Goal: Information Seeking & Learning: Learn about a topic

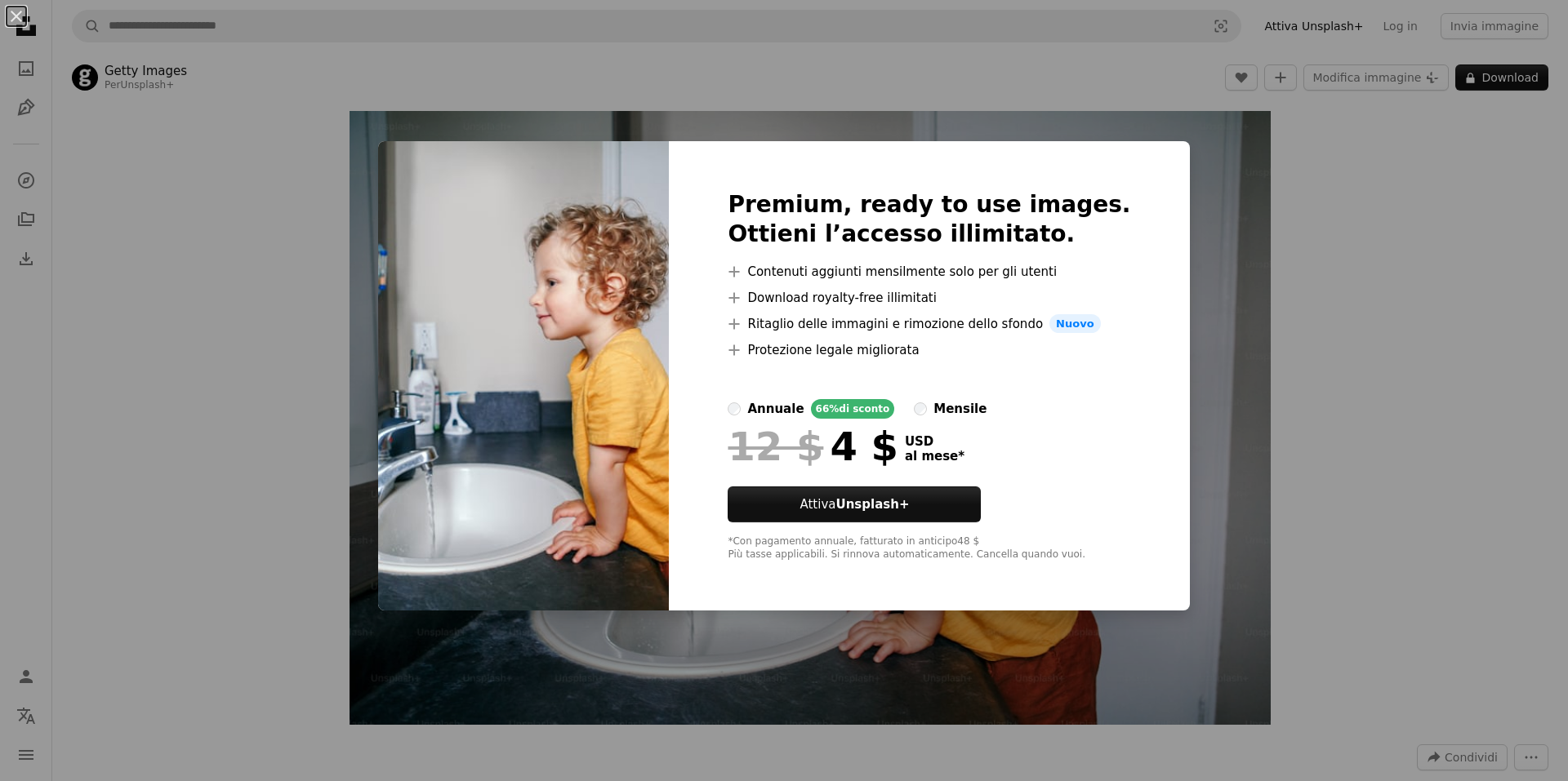
click at [1316, 394] on div "An X shape Premium, ready to use images. Ottieni l’accesso illimitato. A plus s…" at bounding box center [784, 390] width 1568 height 781
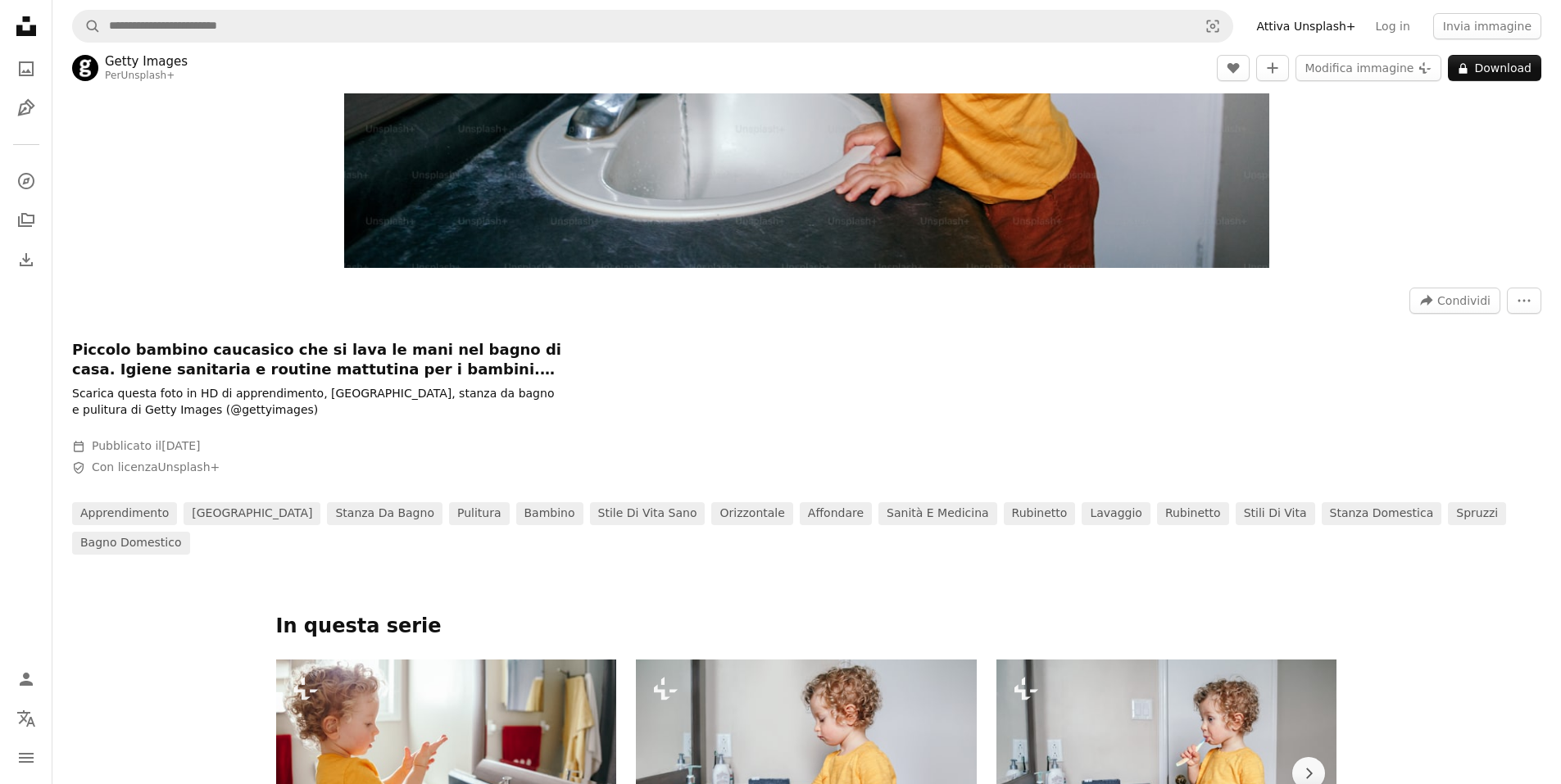
scroll to position [410, 0]
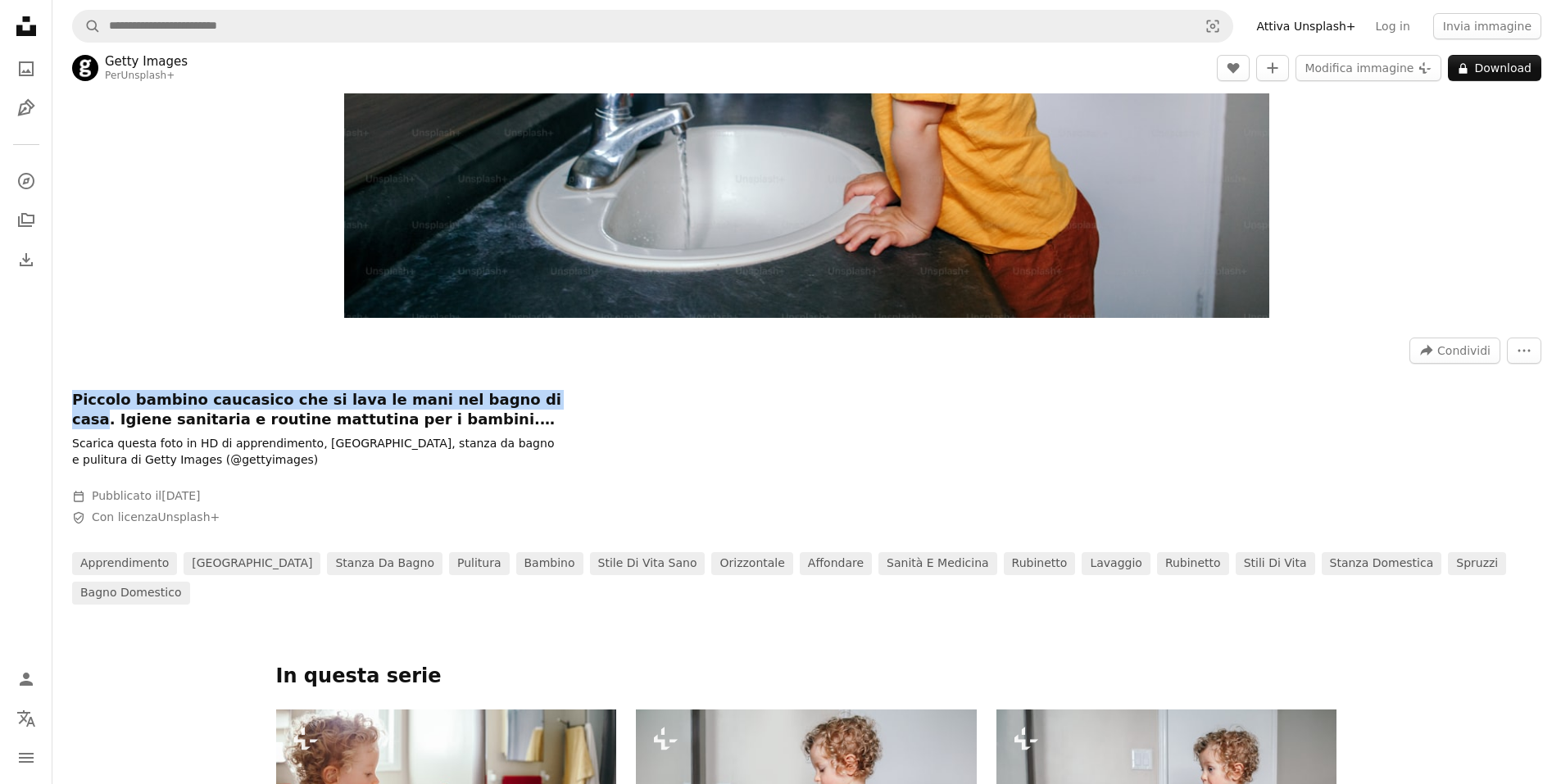
drag, startPoint x: 70, startPoint y: 397, endPoint x: 495, endPoint y: 404, distance: 425.1
click at [495, 404] on div "A forward-right arrow Condividi More Actions Piccolo bambino caucasico che si l…" at bounding box center [807, 465] width 1509 height 278
copy h1 "Piccolo bambino caucasico che si lava le mani nel bagno di casa"
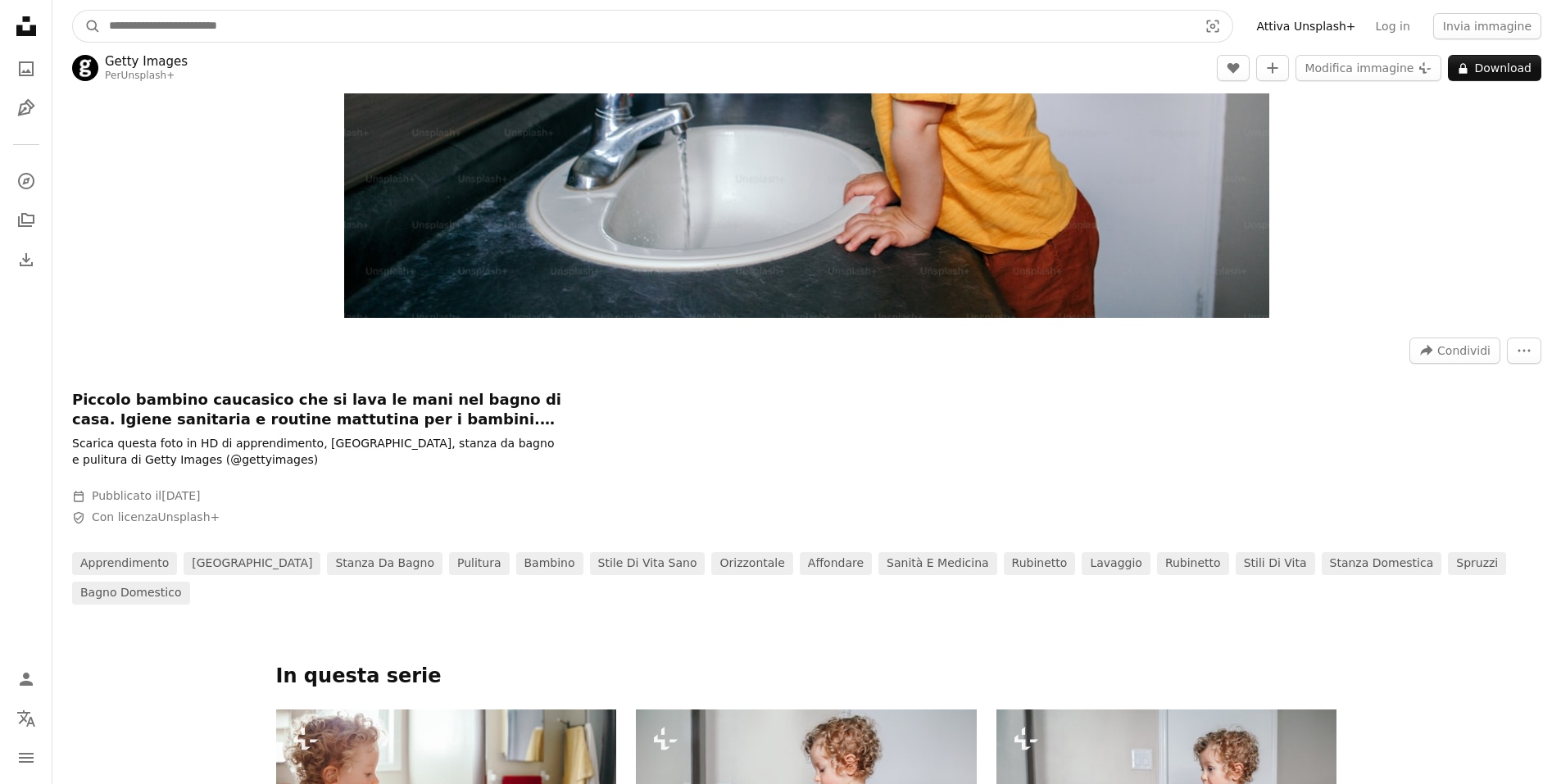
click at [225, 31] on input "Trova visual in tutto il sito" at bounding box center [647, 26] width 1092 height 31
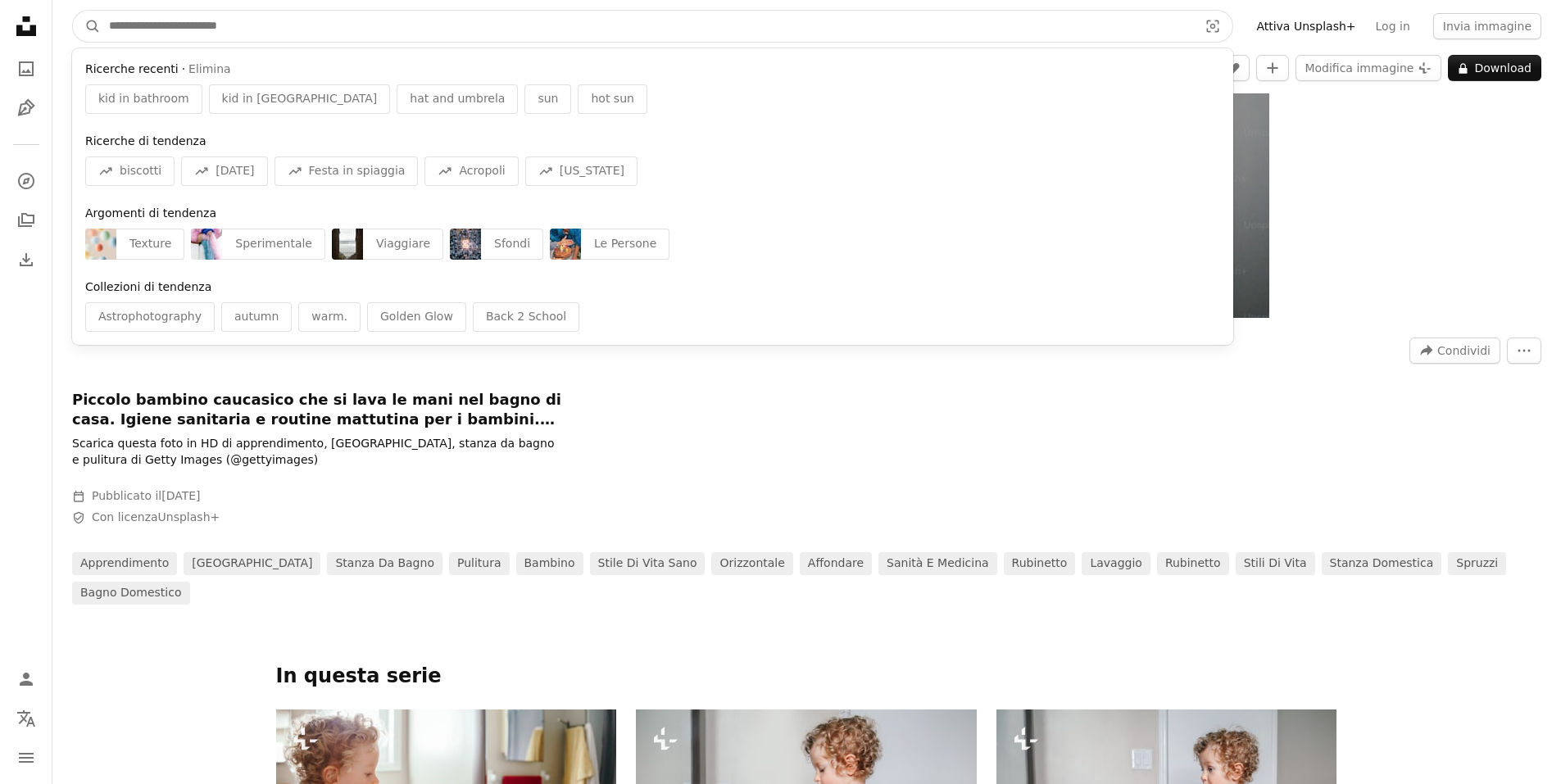
paste input "**********"
type input "**********"
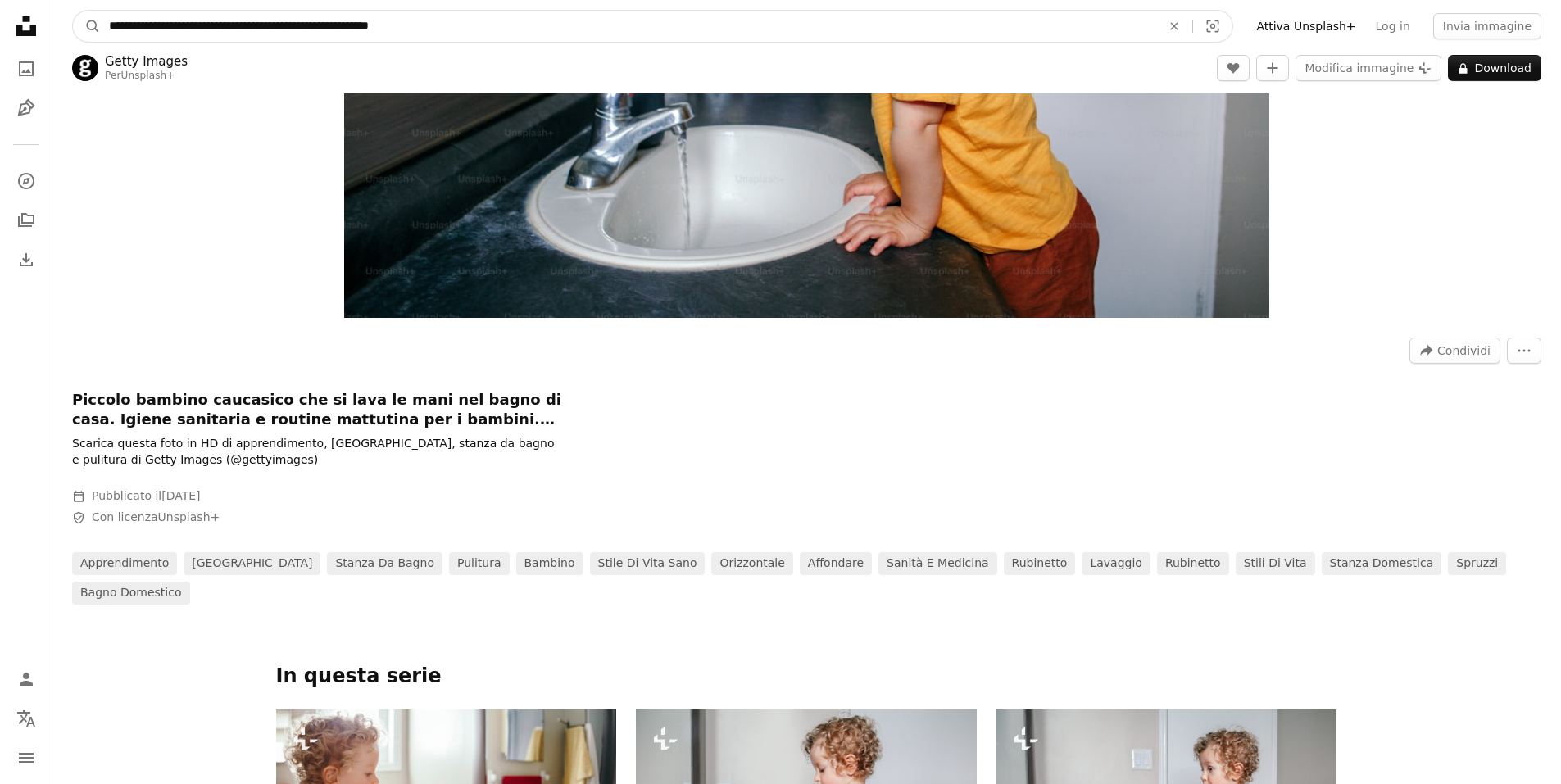
click button "A magnifying glass" at bounding box center [86, 26] width 28 height 31
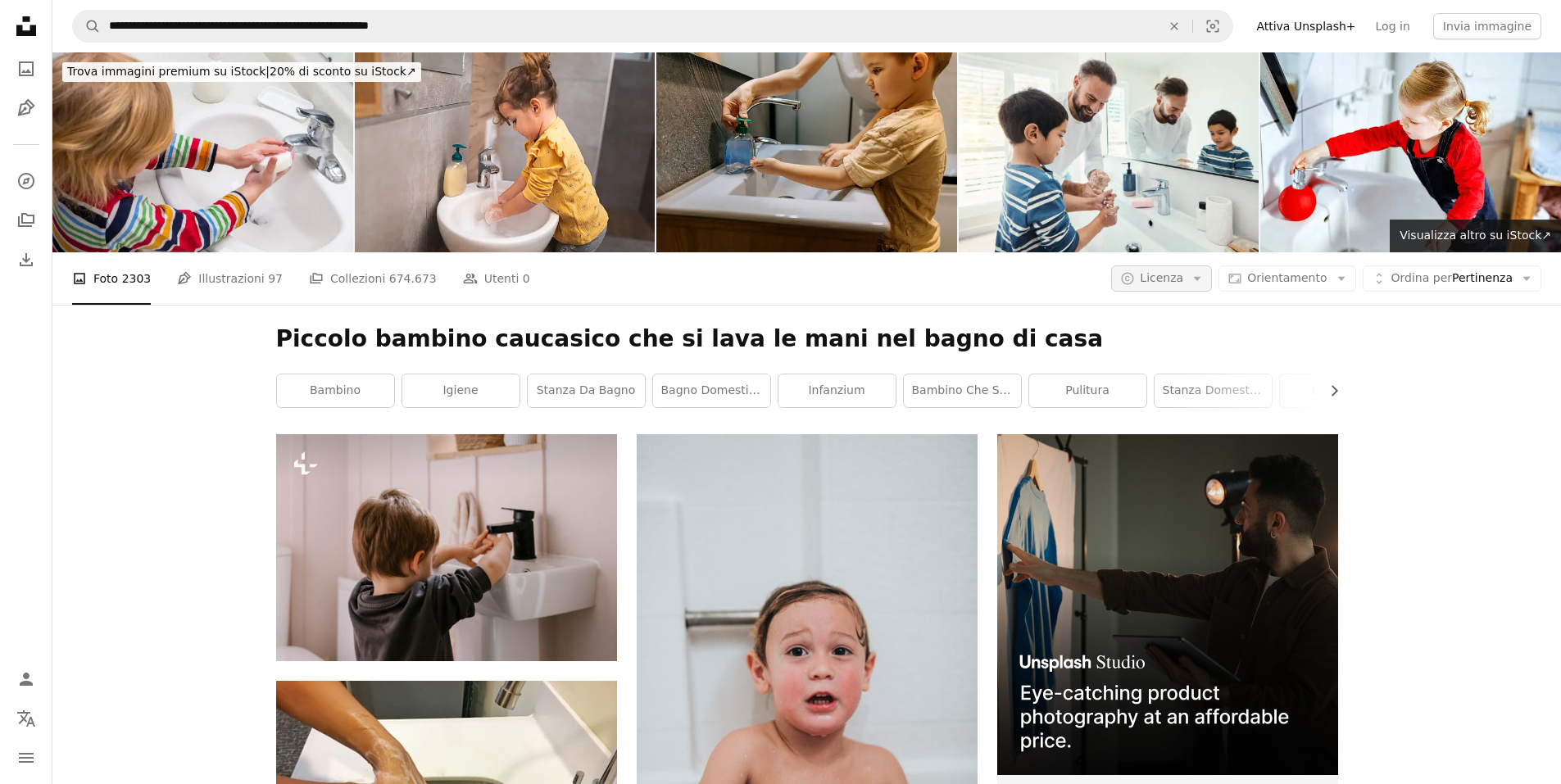
click at [1204, 271] on icon "Arrow down" at bounding box center [1197, 278] width 14 height 14
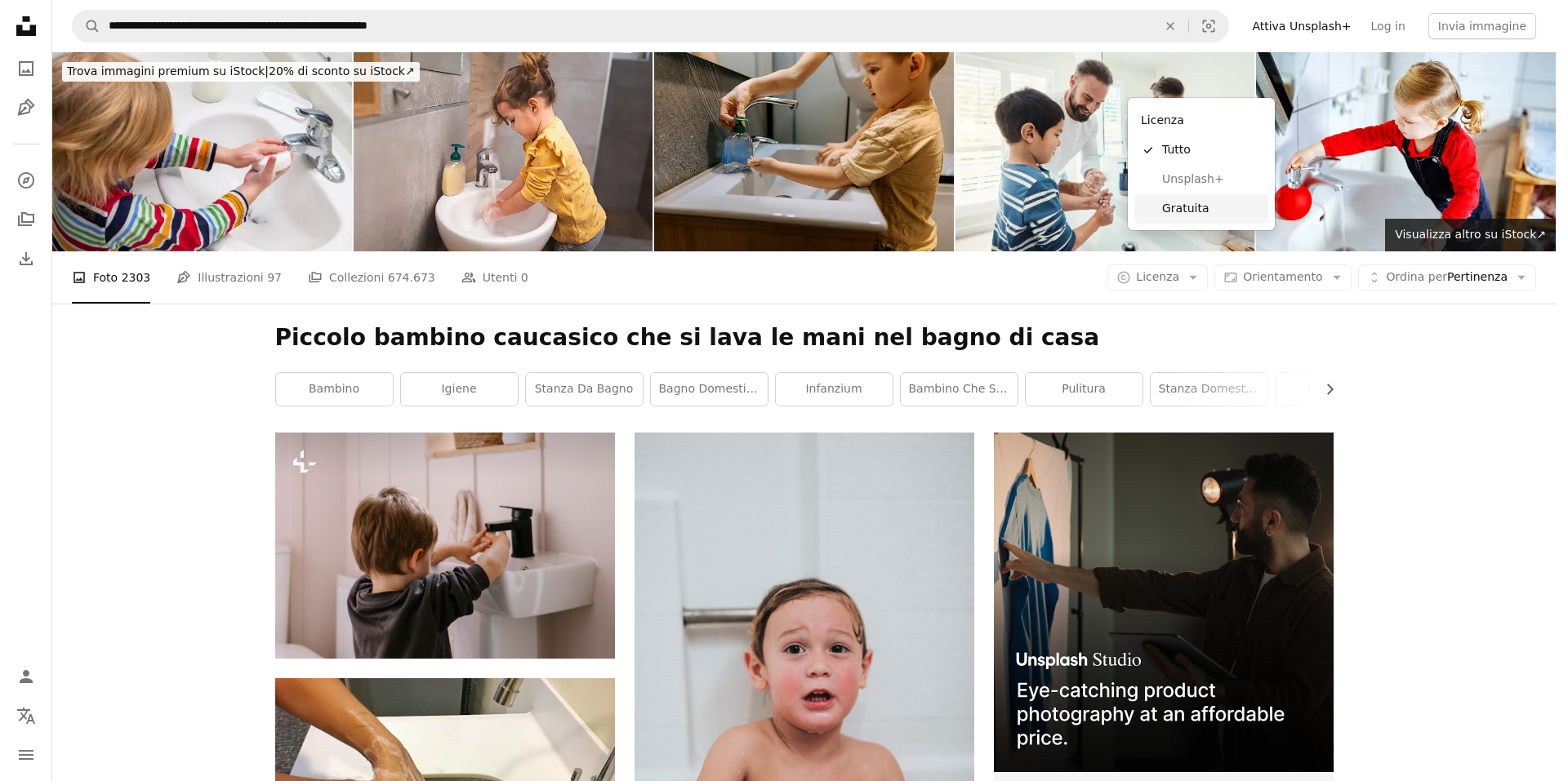
click at [1208, 217] on link "Gratuita" at bounding box center [1201, 208] width 134 height 30
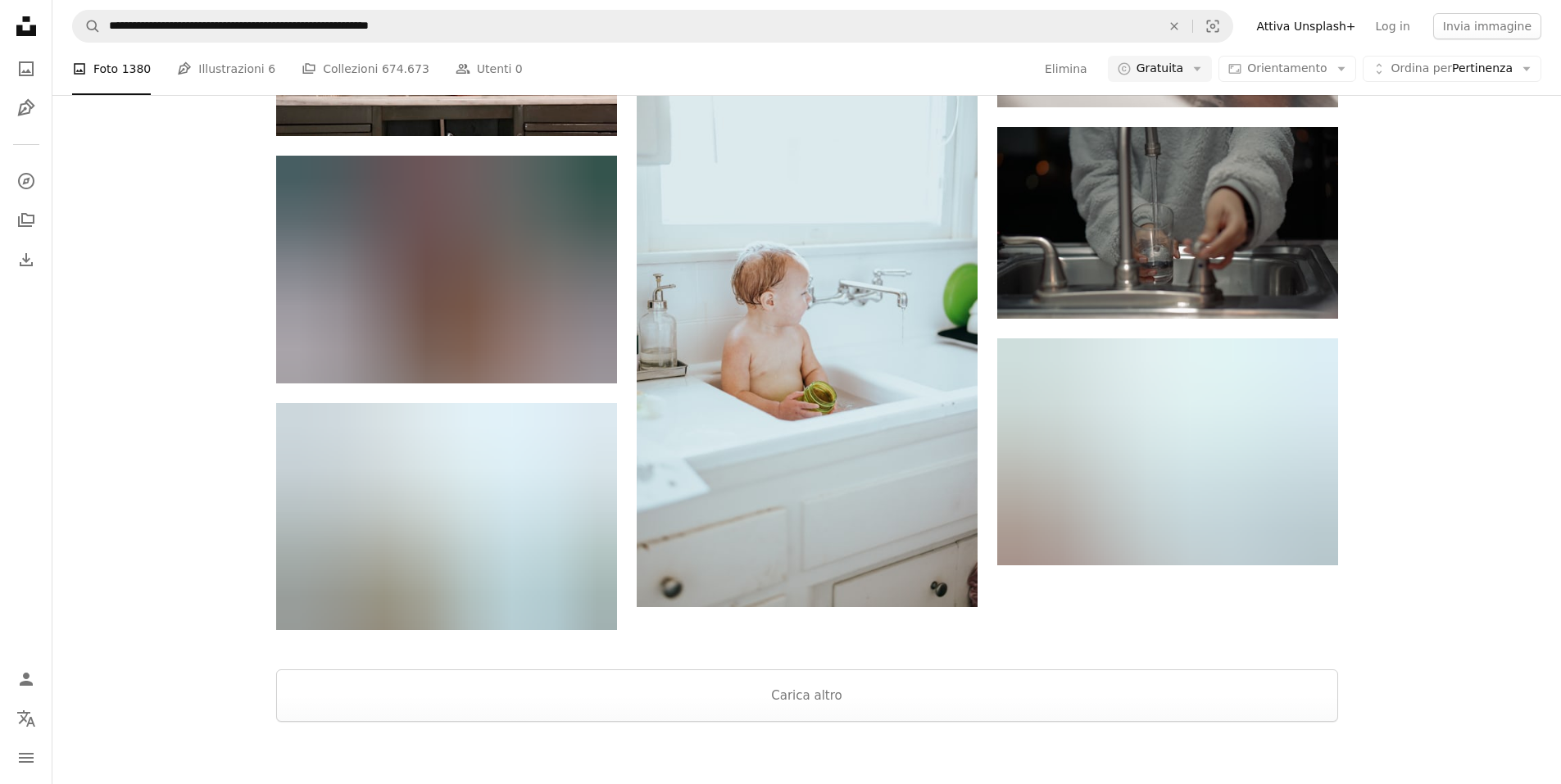
scroll to position [2353, 0]
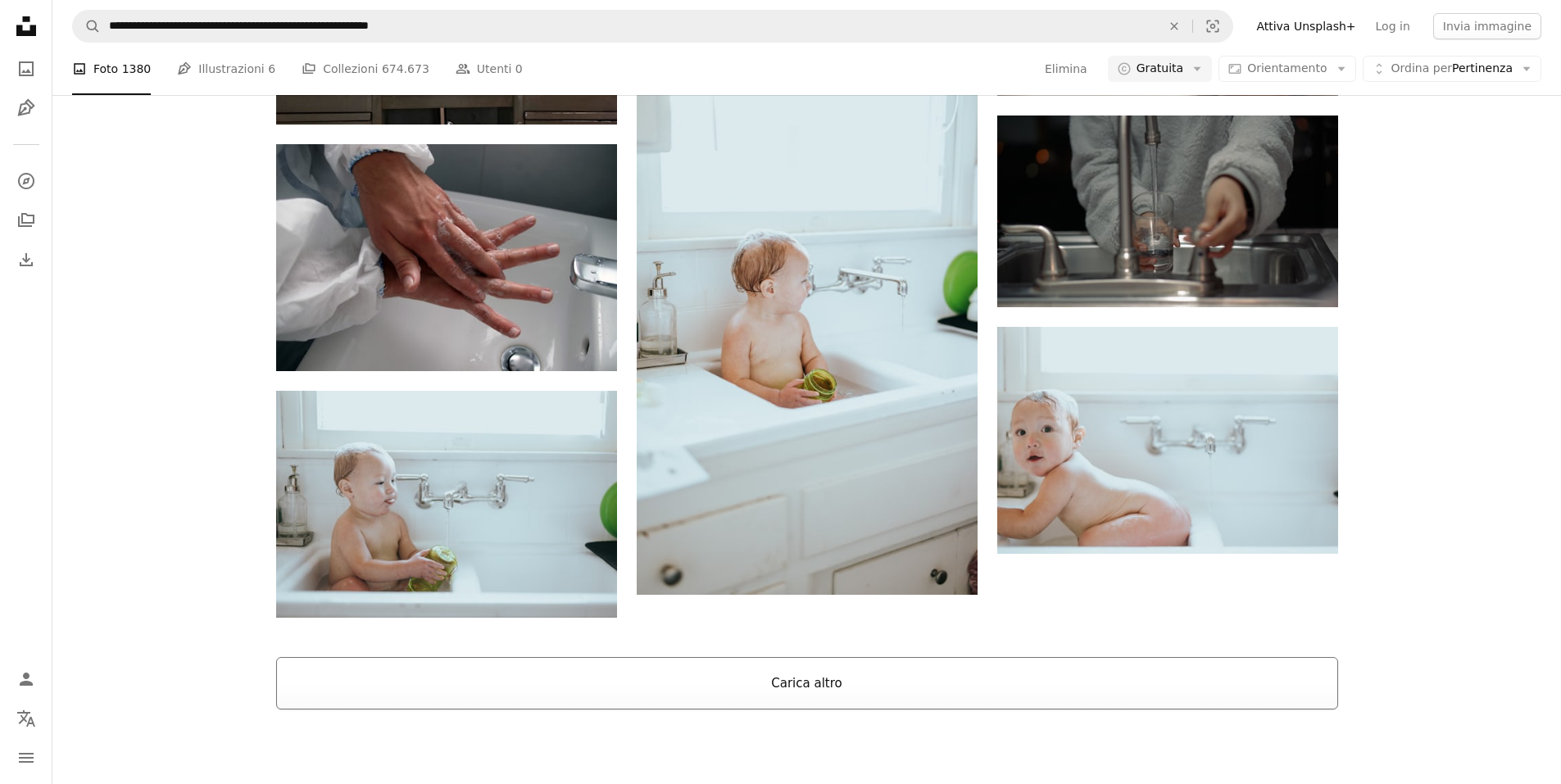
click at [778, 657] on button "Carica altro" at bounding box center [807, 683] width 1062 height 52
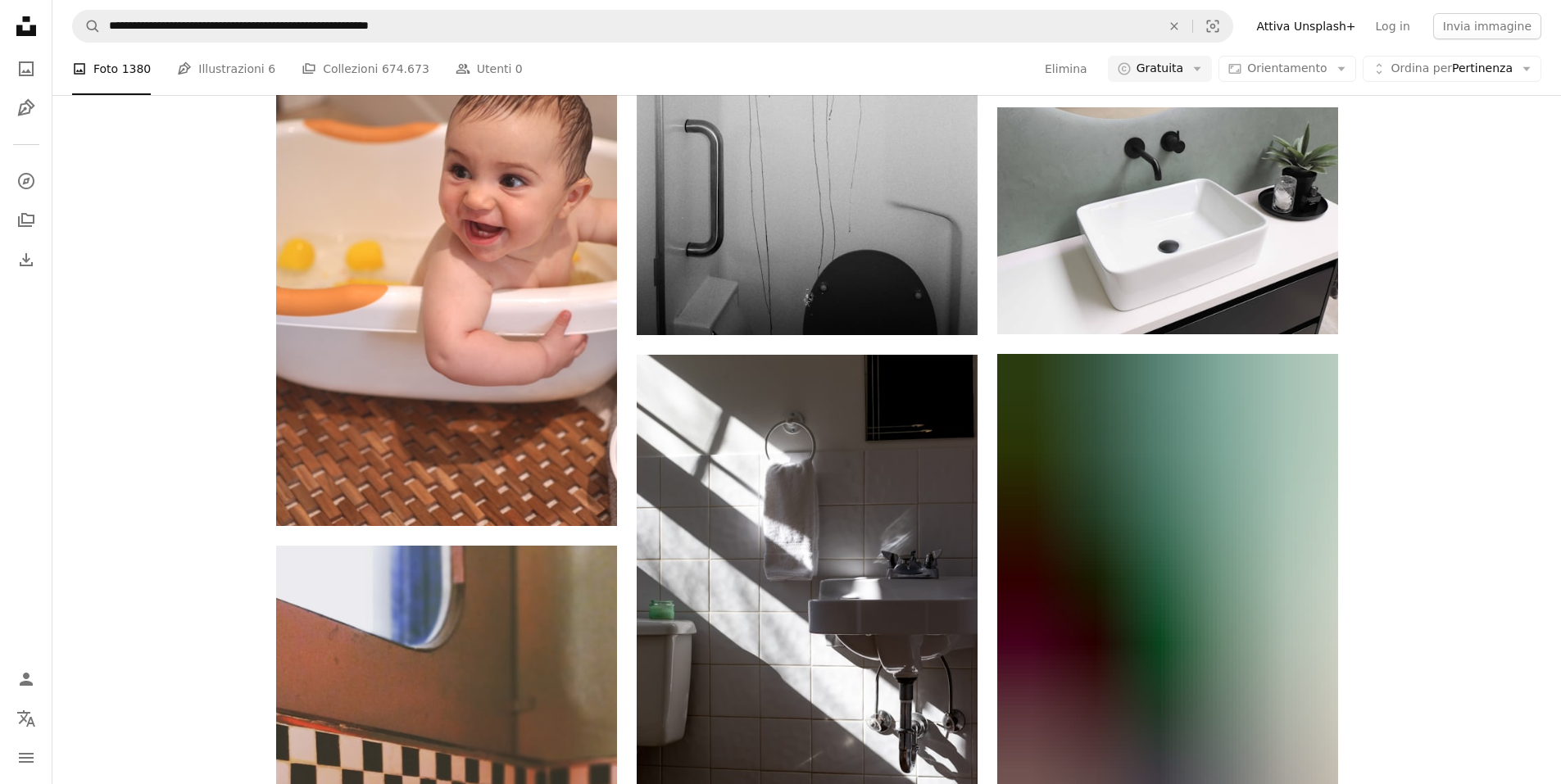
scroll to position [15955, 0]
